Goal: Task Accomplishment & Management: Manage account settings

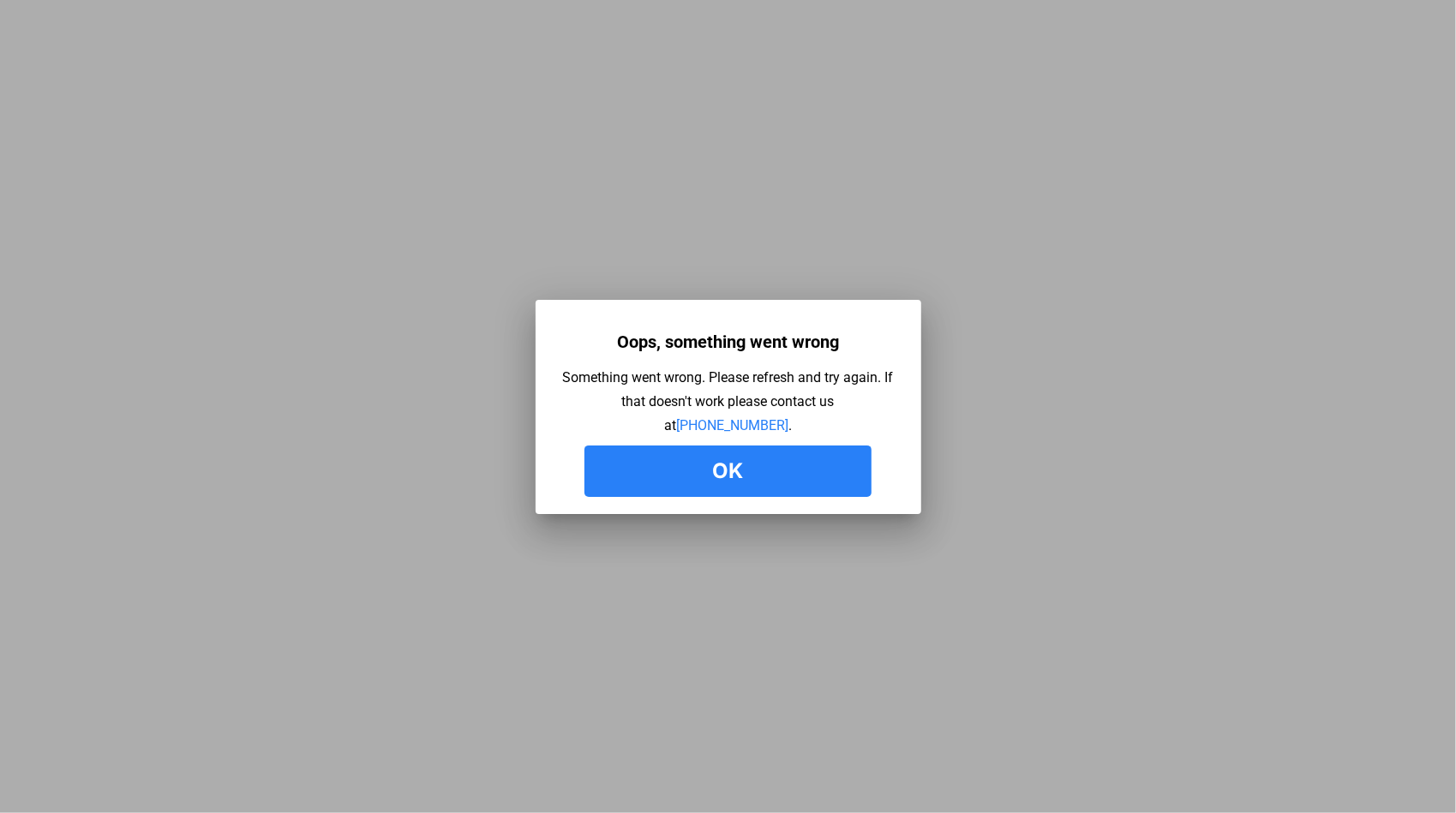
click at [676, 418] on link "[PHONE_NUMBER]" at bounding box center [732, 426] width 112 height 17
click at [654, 455] on button "Ok" at bounding box center [728, 472] width 287 height 51
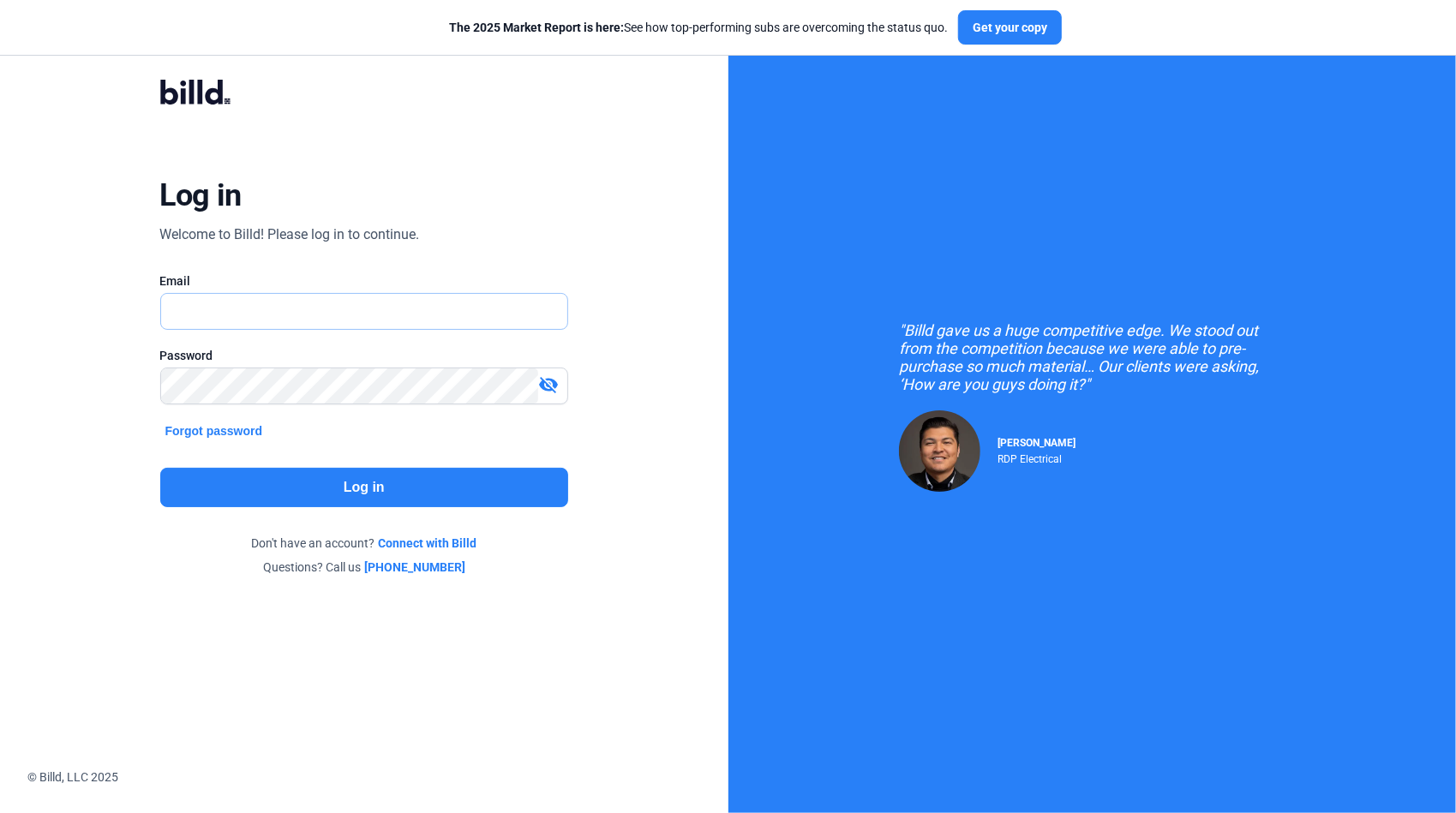
click at [197, 314] on input "text" at bounding box center [355, 311] width 388 height 35
type input "gus.ima@qualityfirstelectric.com"
click at [0, 381] on html "We value your privacy We use cookies to enhance your browsing experience, serve…" at bounding box center [728, 406] width 1456 height 813
click at [391, 499] on button "Log in" at bounding box center [364, 487] width 408 height 39
